Goal: Use online tool/utility

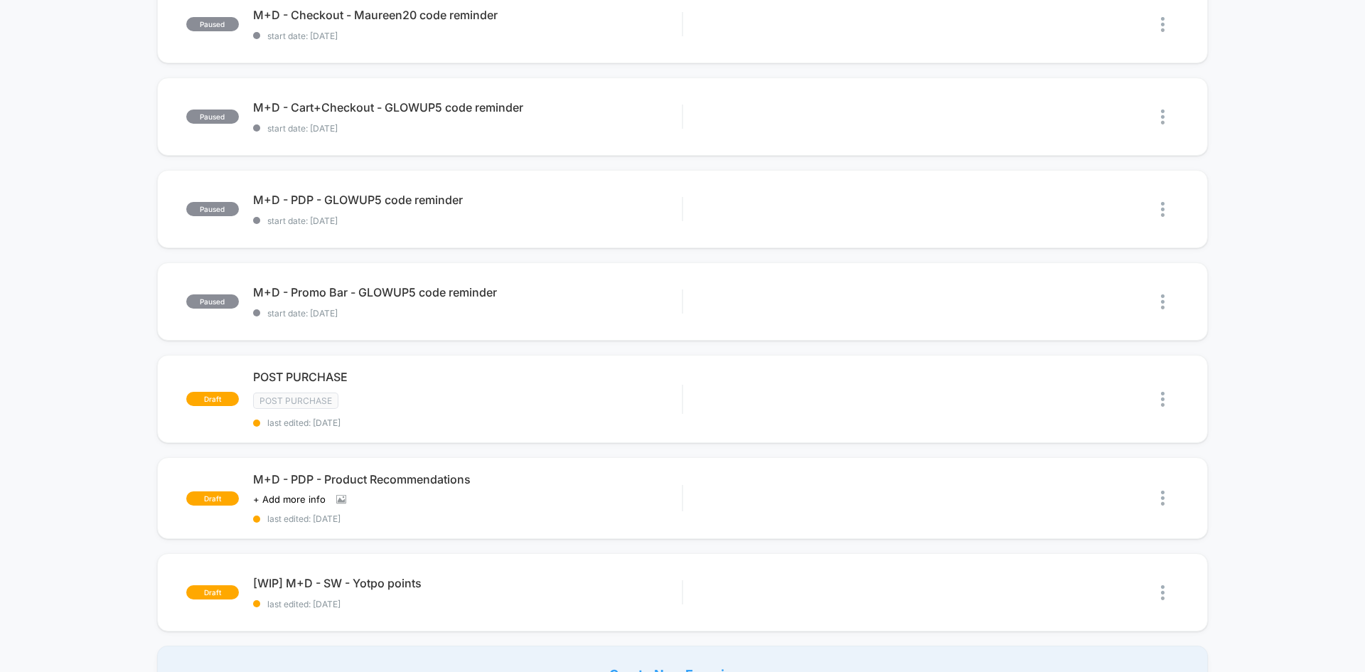
scroll to position [640, 0]
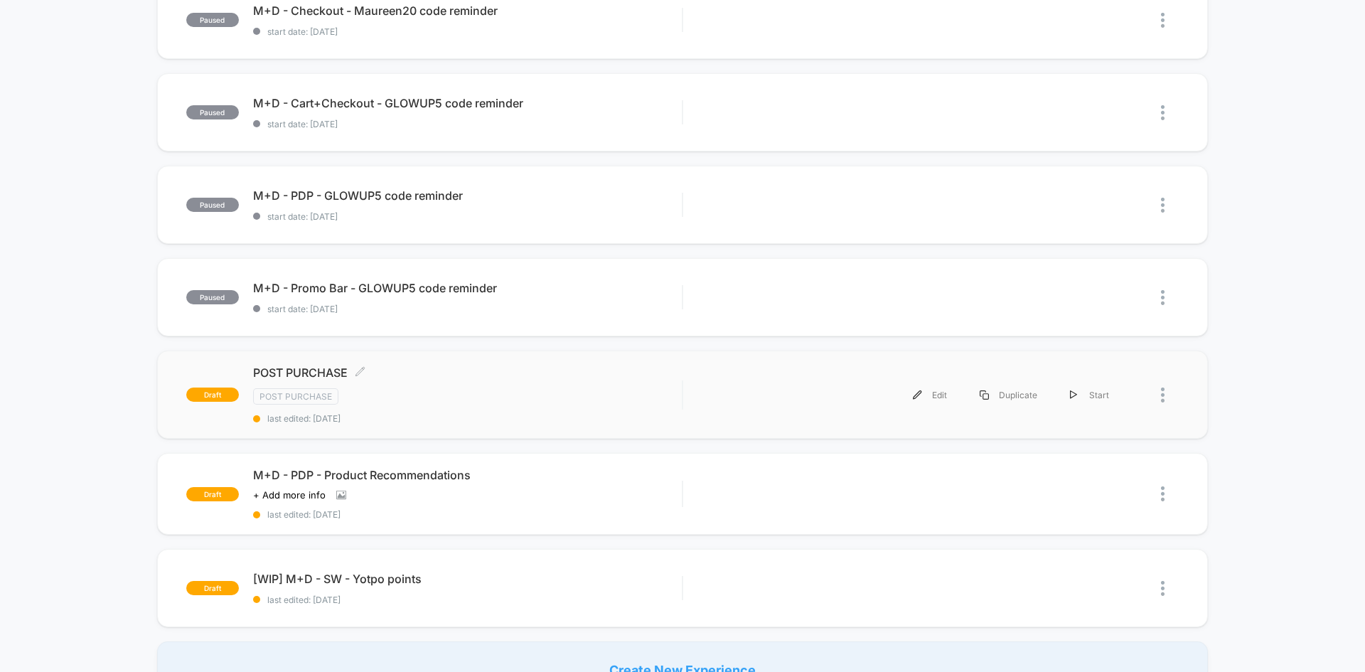
click at [557, 394] on div "Post Purchase" at bounding box center [467, 396] width 429 height 16
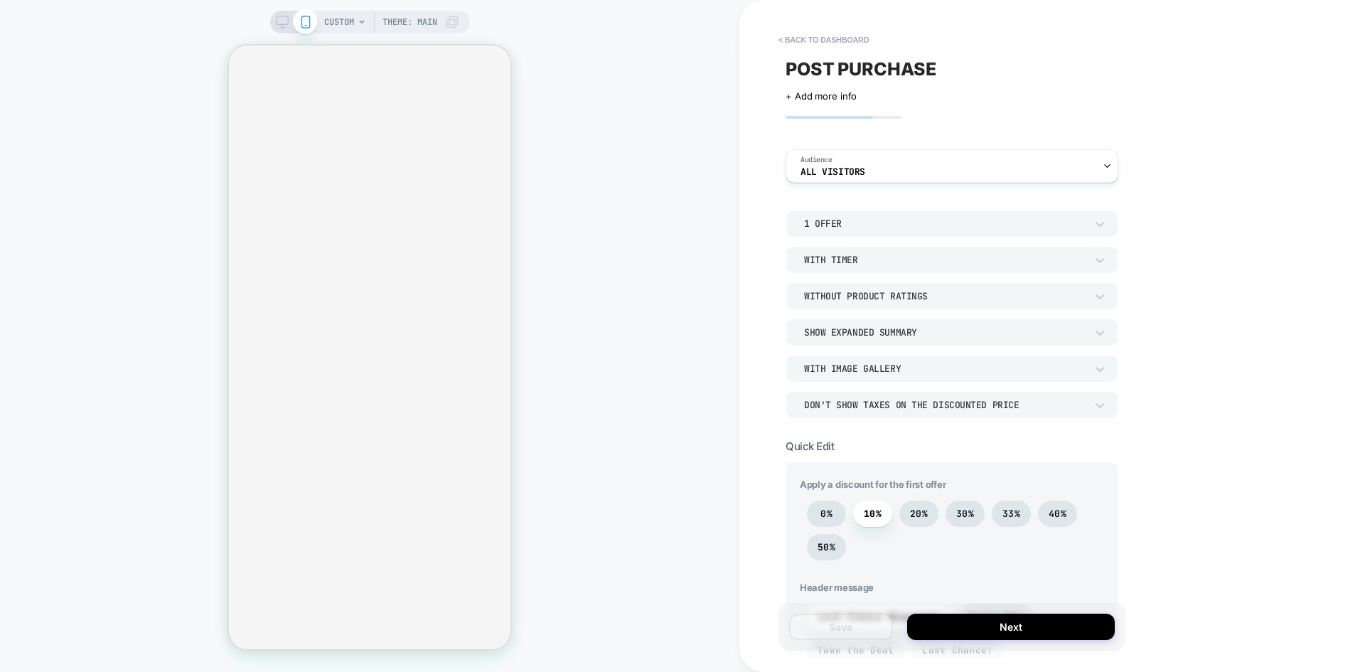
click at [678, 426] on div "CUSTOM Theme: MAIN" at bounding box center [369, 335] width 739 height 643
